Goal: Check status: Check status

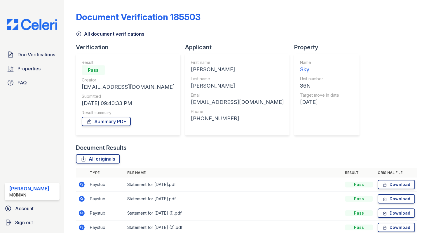
scroll to position [92, 0]
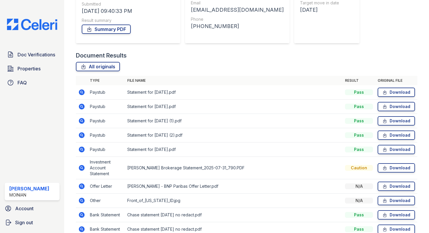
click at [79, 149] on icon at bounding box center [82, 150] width 6 height 6
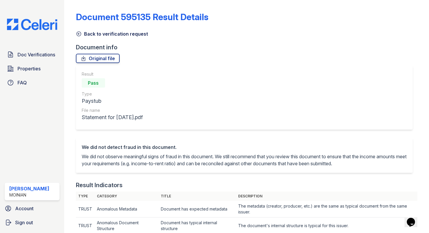
click at [79, 32] on icon at bounding box center [79, 34] width 6 height 6
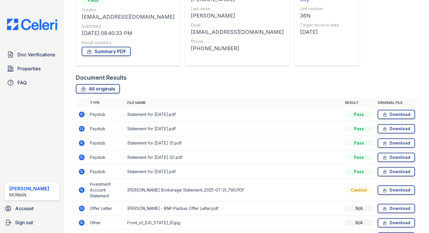
scroll to position [80, 0]
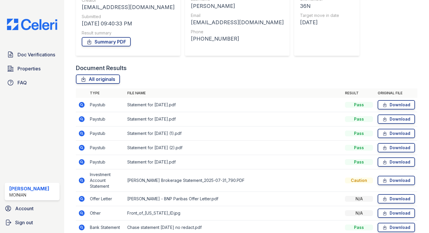
click at [81, 147] on icon at bounding box center [81, 147] width 1 height 1
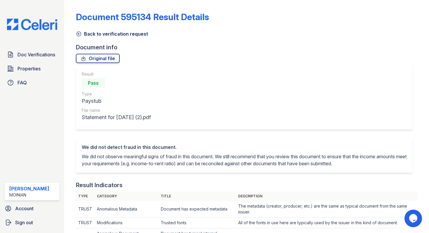
click at [80, 33] on icon at bounding box center [79, 34] width 6 height 6
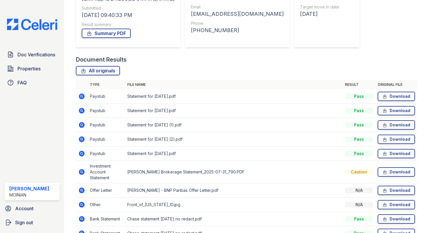
scroll to position [136, 0]
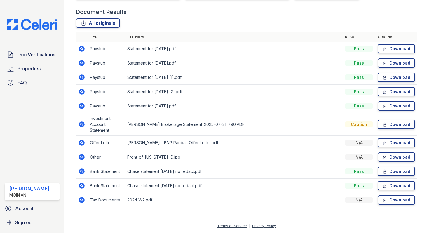
click at [82, 63] on icon at bounding box center [81, 62] width 1 height 1
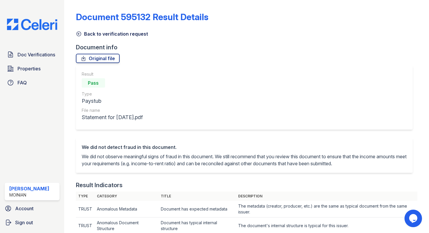
click at [80, 31] on icon at bounding box center [79, 34] width 6 height 6
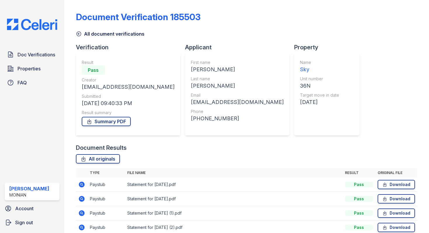
click at [76, 32] on icon at bounding box center [79, 34] width 6 height 6
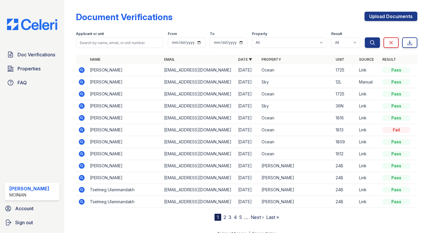
click at [81, 105] on icon at bounding box center [81, 106] width 7 height 7
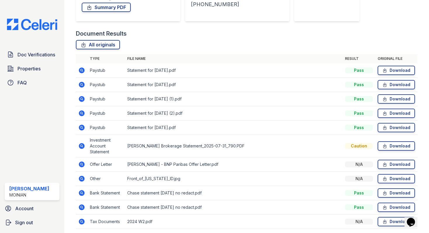
scroll to position [136, 0]
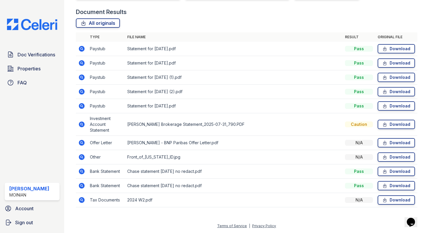
click at [82, 123] on icon at bounding box center [82, 125] width 6 height 6
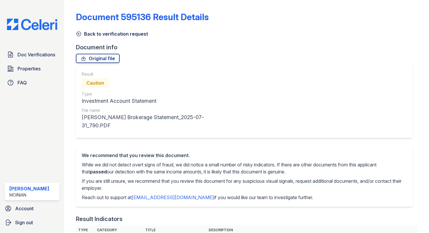
click at [79, 32] on icon at bounding box center [79, 34] width 6 height 6
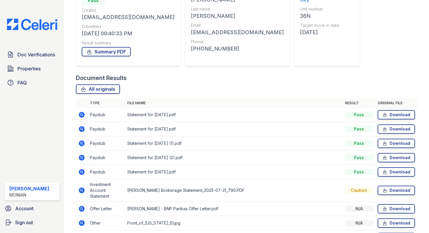
scroll to position [136, 0]
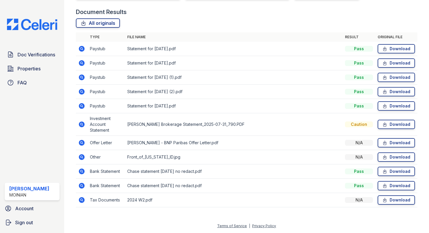
click at [80, 140] on icon at bounding box center [81, 142] width 7 height 7
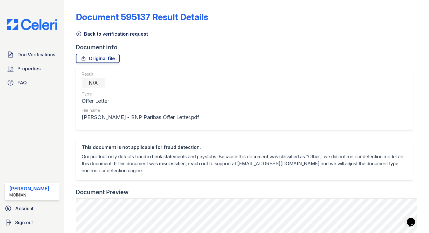
click at [78, 31] on link "Back to verification request" at bounding box center [112, 33] width 72 height 7
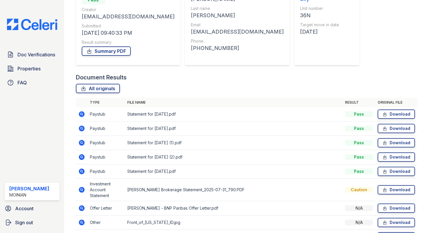
scroll to position [136, 0]
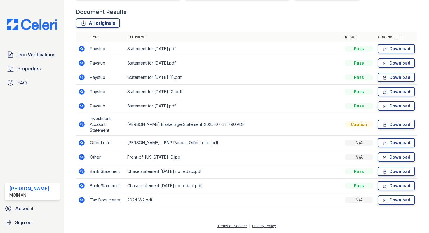
click at [83, 140] on icon at bounding box center [81, 142] width 7 height 7
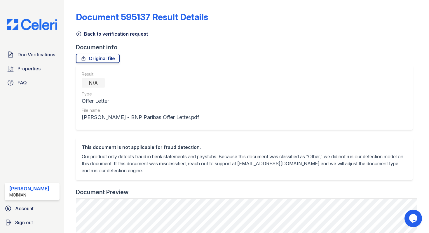
click at [81, 35] on icon at bounding box center [79, 34] width 6 height 6
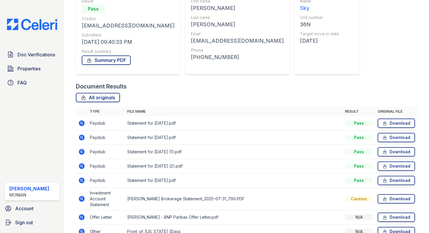
scroll to position [62, 0]
click at [80, 124] on icon at bounding box center [82, 123] width 6 height 6
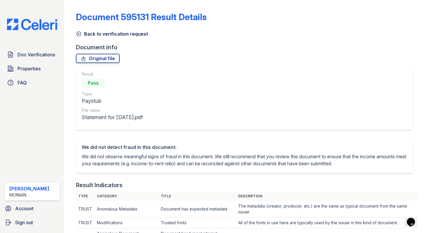
click at [77, 35] on icon at bounding box center [79, 34] width 6 height 6
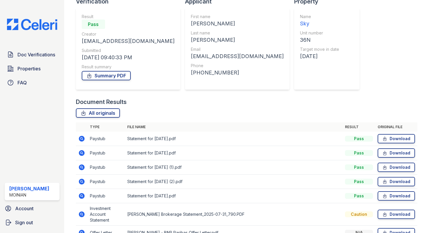
scroll to position [48, 0]
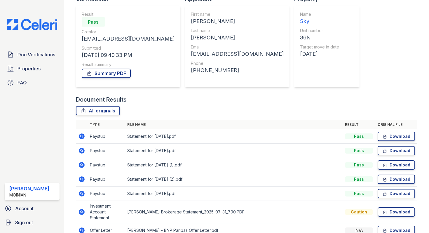
click at [82, 152] on icon at bounding box center [82, 151] width 6 height 6
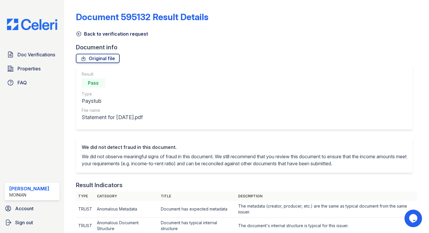
click at [81, 32] on link "Back to verification request" at bounding box center [112, 33] width 72 height 7
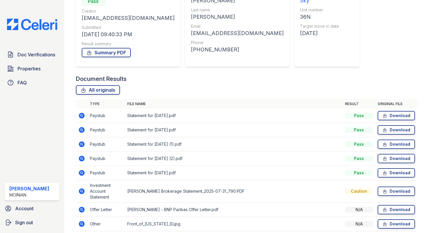
scroll to position [107, 0]
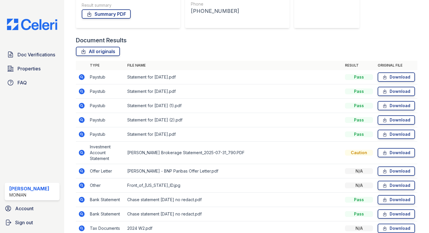
click at [81, 106] on icon at bounding box center [81, 105] width 7 height 7
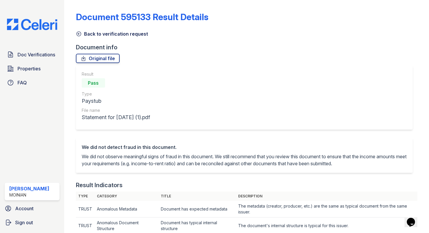
click at [81, 31] on icon at bounding box center [79, 34] width 6 height 6
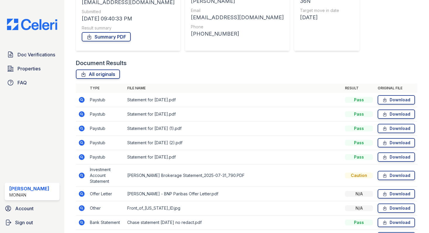
scroll to position [84, 0]
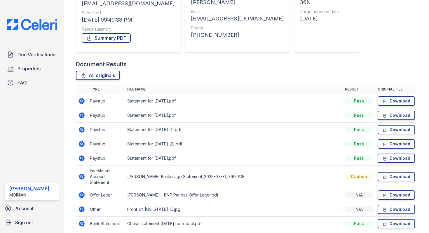
click at [84, 158] on icon at bounding box center [82, 158] width 6 height 6
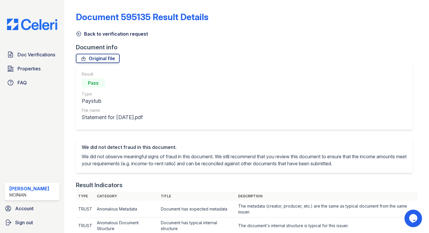
click at [78, 34] on icon at bounding box center [79, 34] width 6 height 6
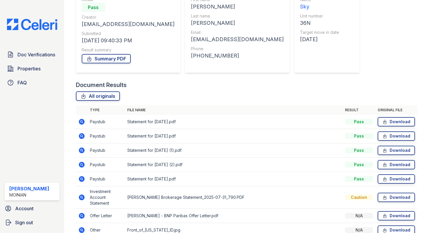
scroll to position [91, 0]
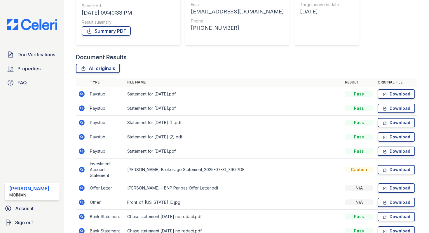
click at [82, 133] on icon at bounding box center [81, 136] width 7 height 7
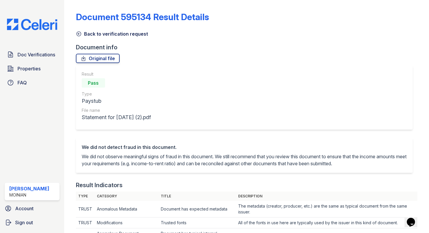
click at [79, 34] on icon at bounding box center [79, 34] width 4 height 4
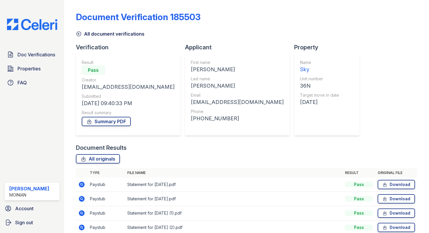
scroll to position [136, 0]
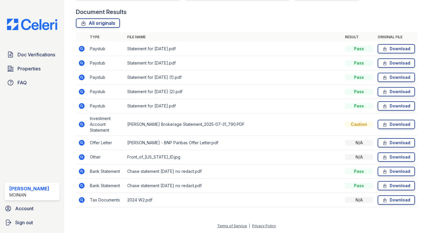
click at [84, 124] on icon at bounding box center [82, 125] width 6 height 6
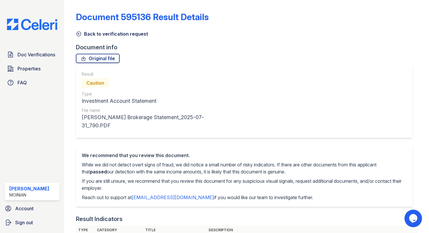
click at [78, 34] on icon at bounding box center [79, 34] width 4 height 4
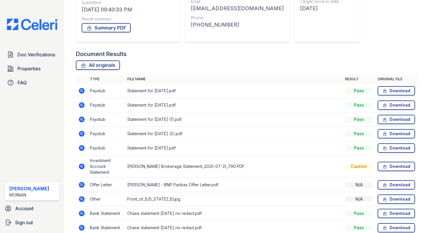
scroll to position [136, 0]
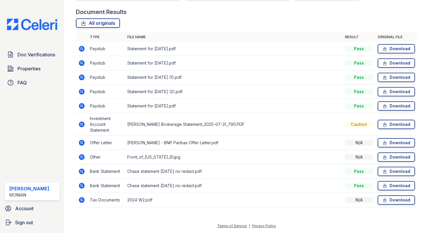
click at [81, 171] on icon at bounding box center [81, 170] width 1 height 1
